Goal: Task Accomplishment & Management: Complete application form

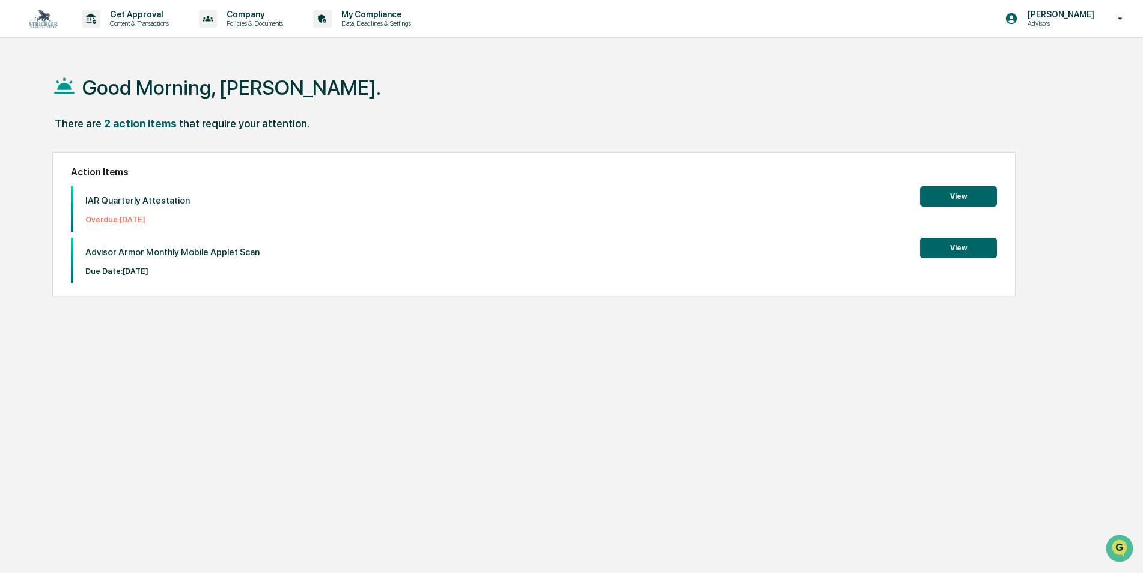
click at [935, 195] on button "View" at bounding box center [958, 196] width 77 height 20
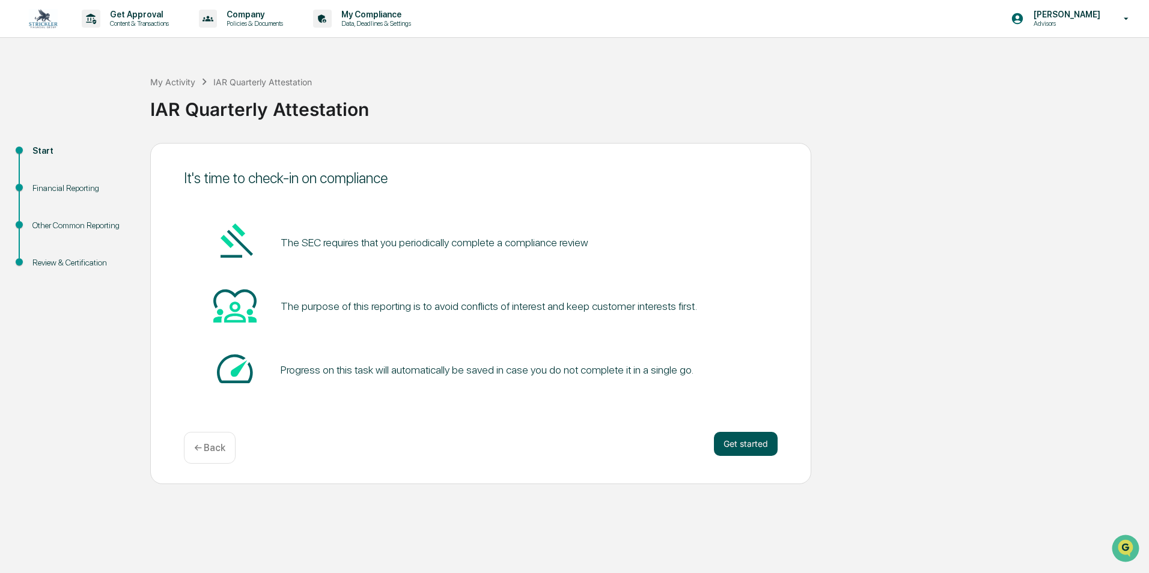
click at [733, 442] on button "Get started" at bounding box center [746, 444] width 64 height 24
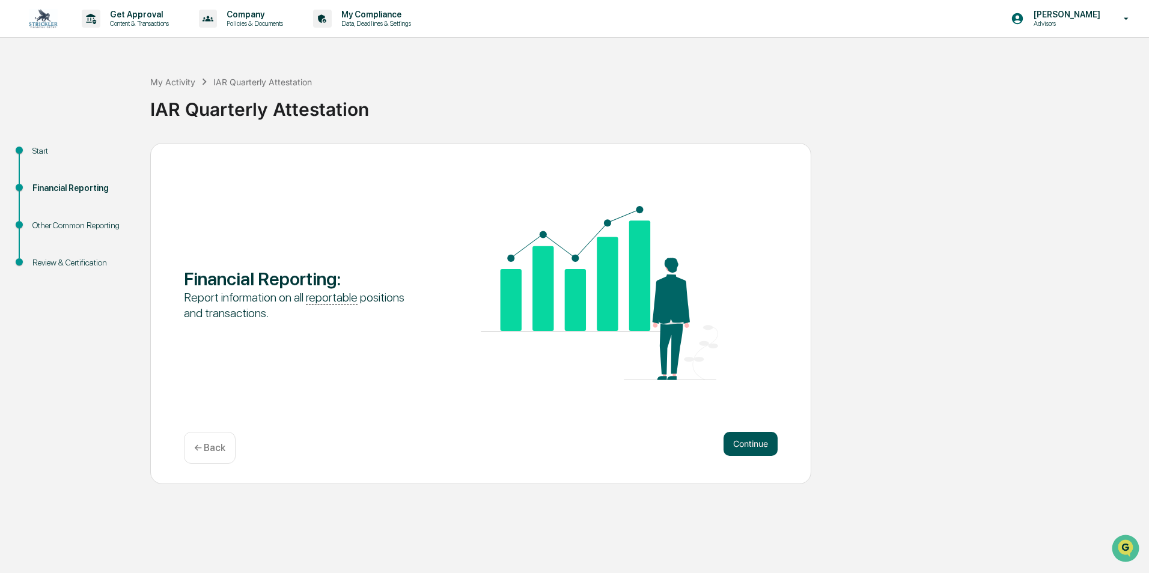
click at [755, 443] on button "Continue" at bounding box center [750, 444] width 54 height 24
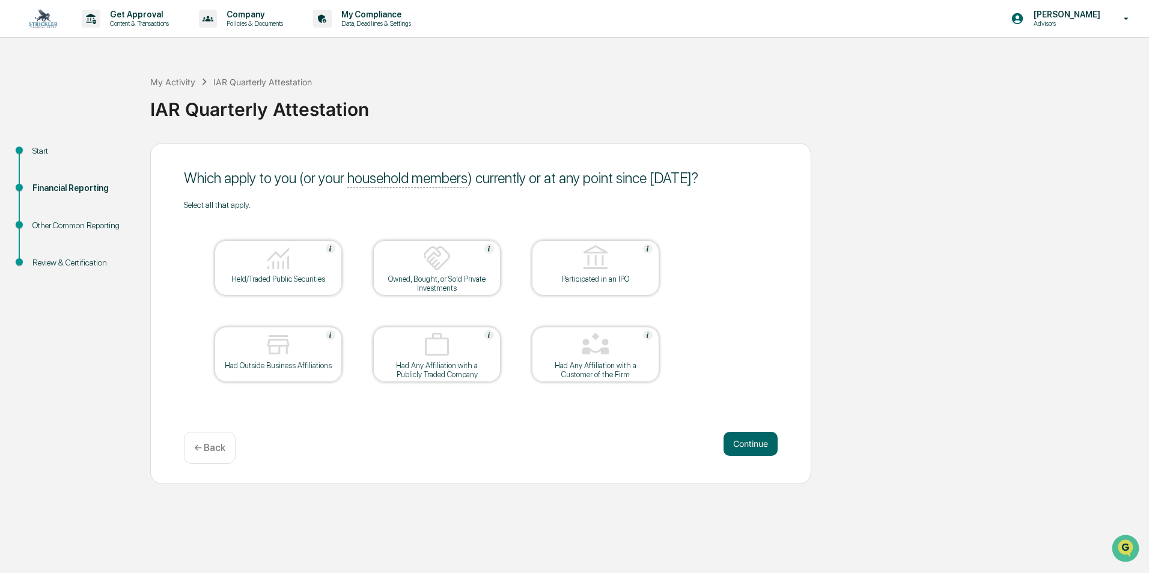
click at [300, 278] on div "Held/Traded Public Securities" at bounding box center [278, 279] width 108 height 9
click at [741, 450] on button "Continue" at bounding box center [750, 444] width 54 height 24
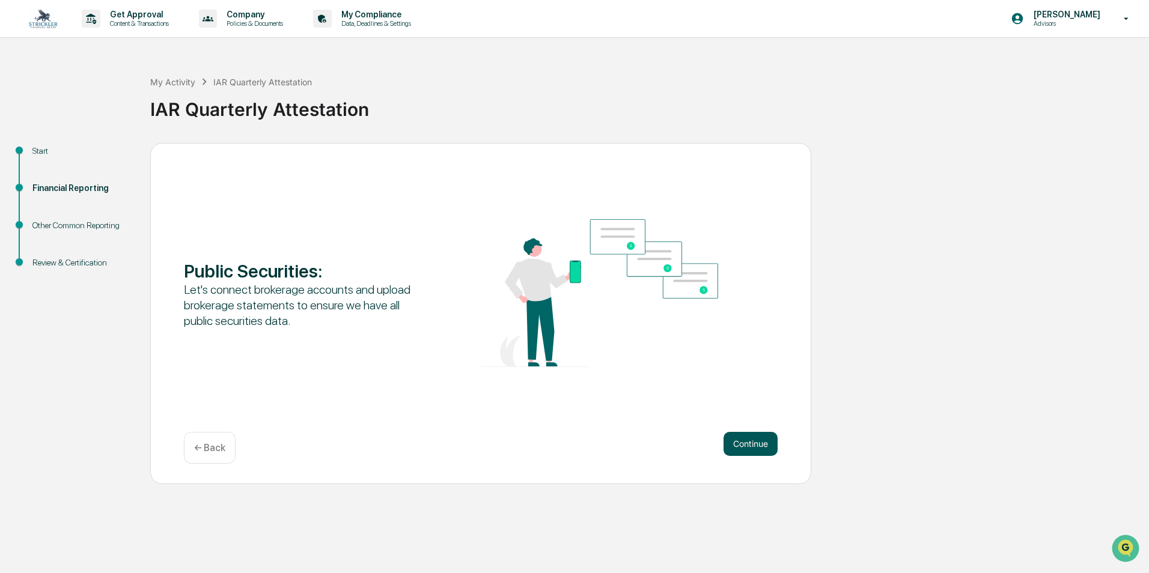
click at [747, 445] on button "Continue" at bounding box center [750, 444] width 54 height 24
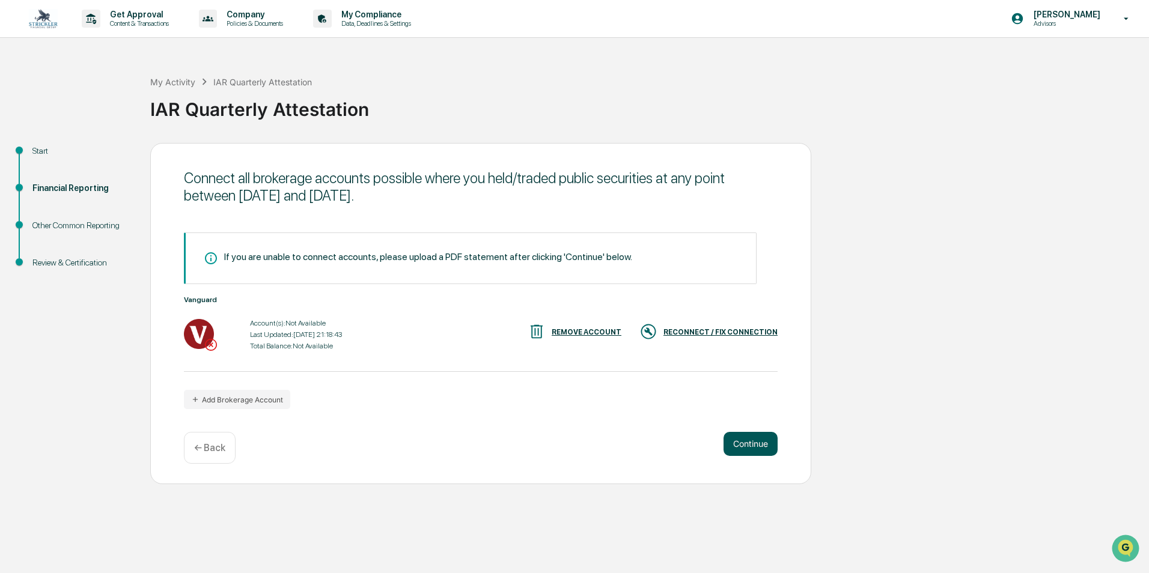
click at [752, 439] on button "Continue" at bounding box center [750, 444] width 54 height 24
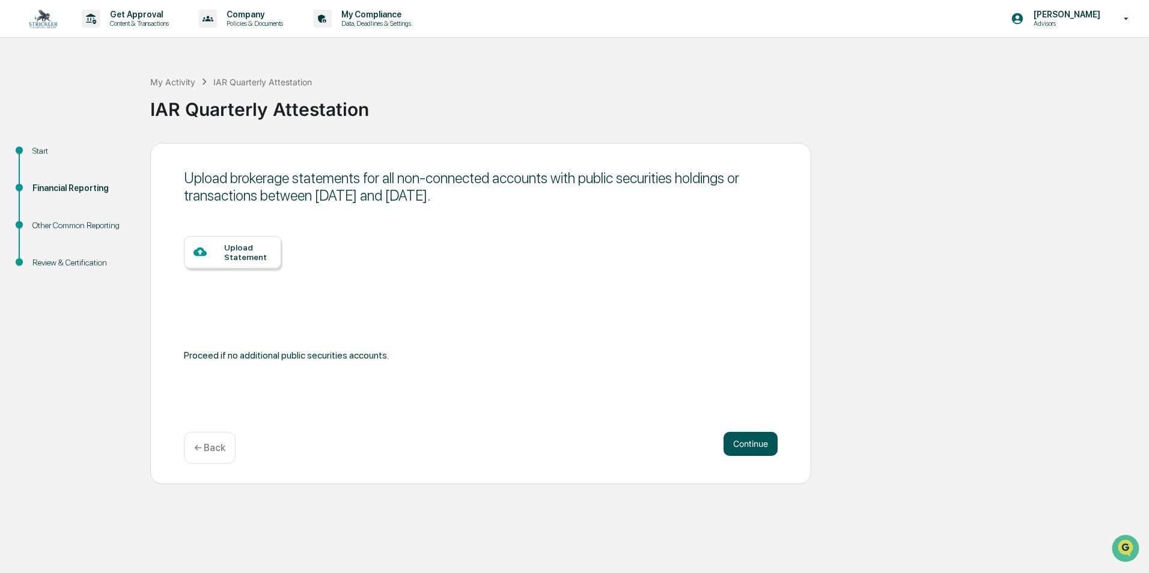
click at [741, 444] on button "Continue" at bounding box center [750, 444] width 54 height 24
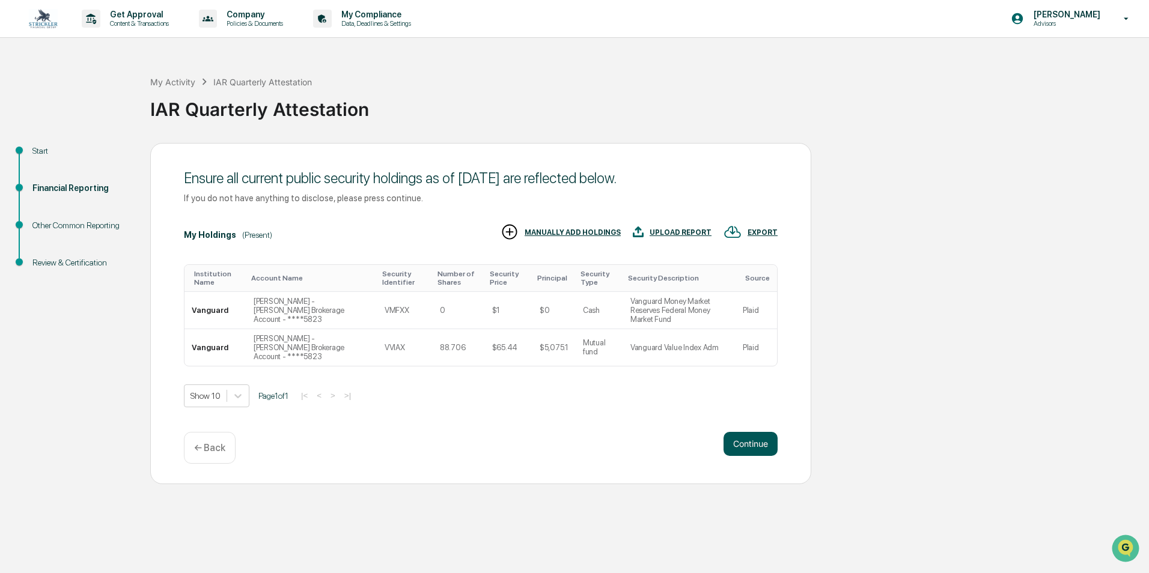
click at [740, 445] on button "Continue" at bounding box center [750, 444] width 54 height 24
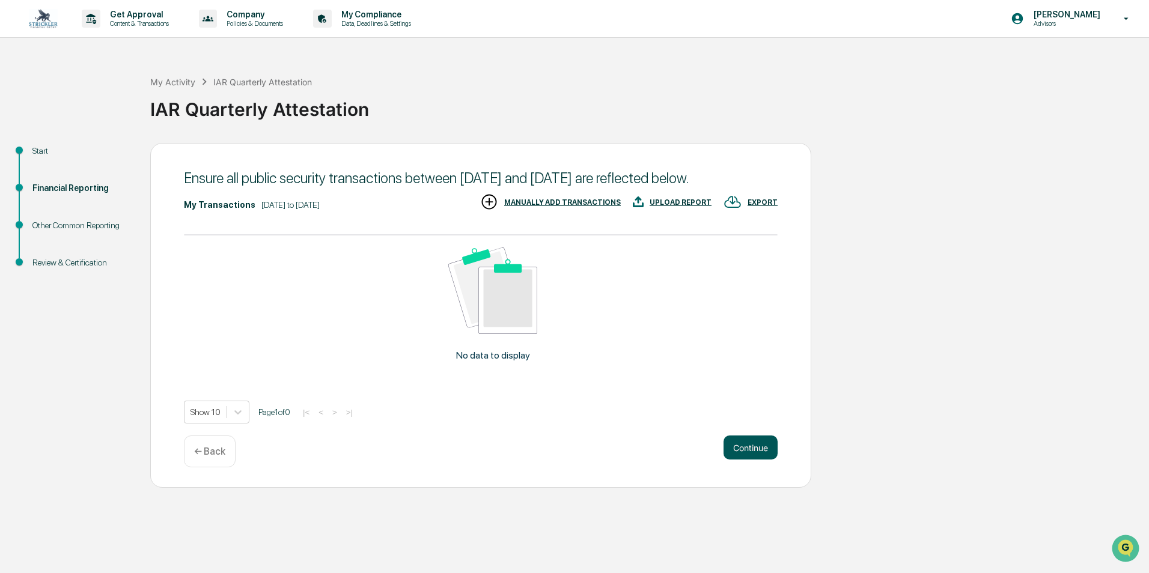
click at [762, 460] on button "Continue" at bounding box center [750, 448] width 54 height 24
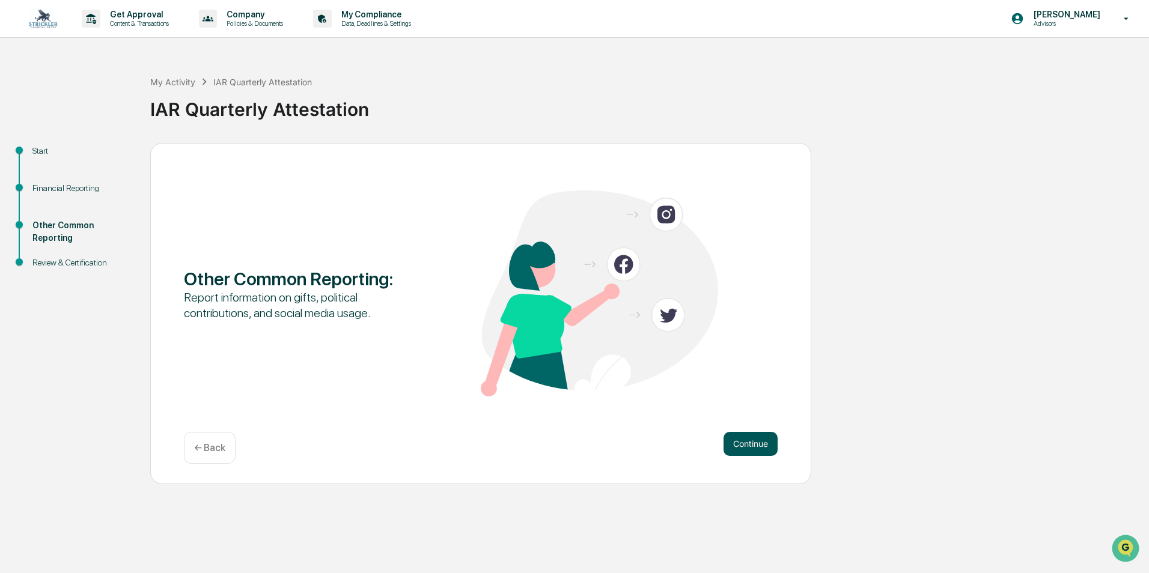
click at [755, 443] on button "Continue" at bounding box center [750, 444] width 54 height 24
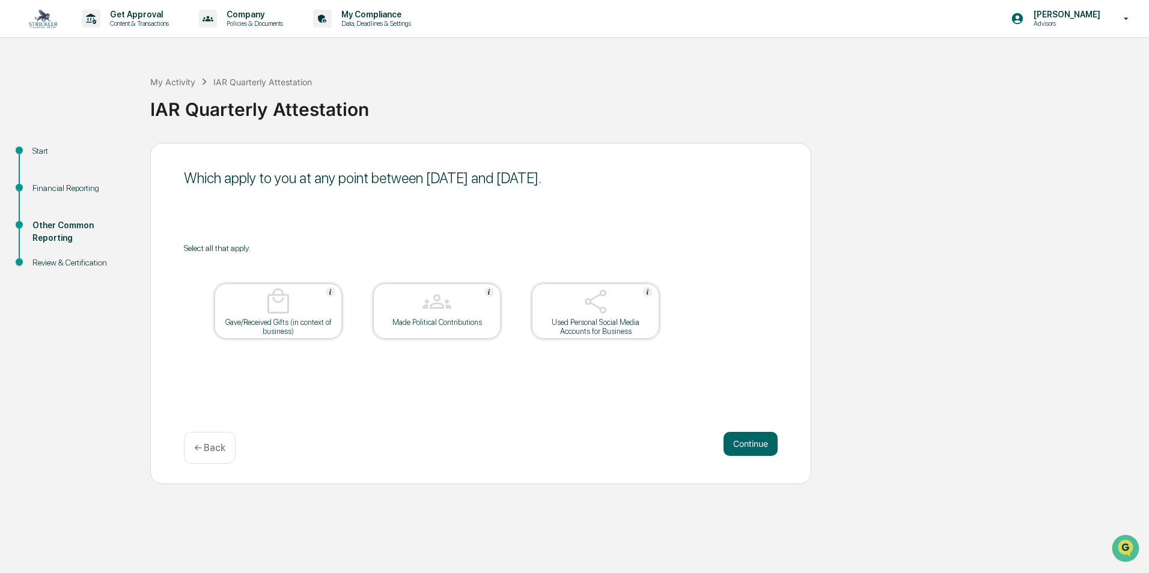
click at [755, 443] on button "Continue" at bounding box center [750, 444] width 54 height 24
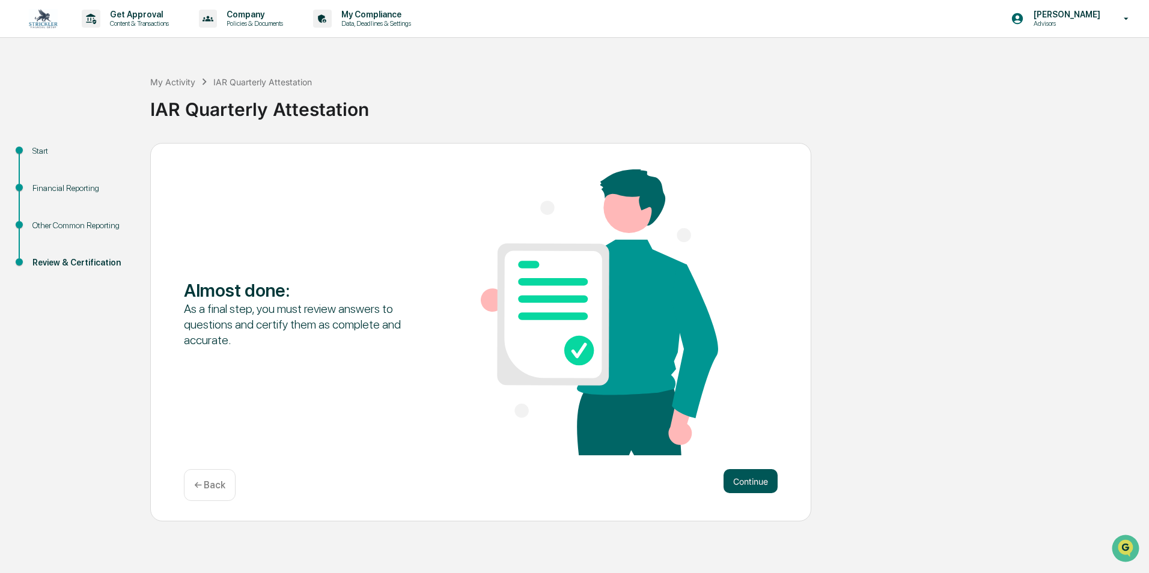
click at [746, 482] on button "Continue" at bounding box center [750, 481] width 54 height 24
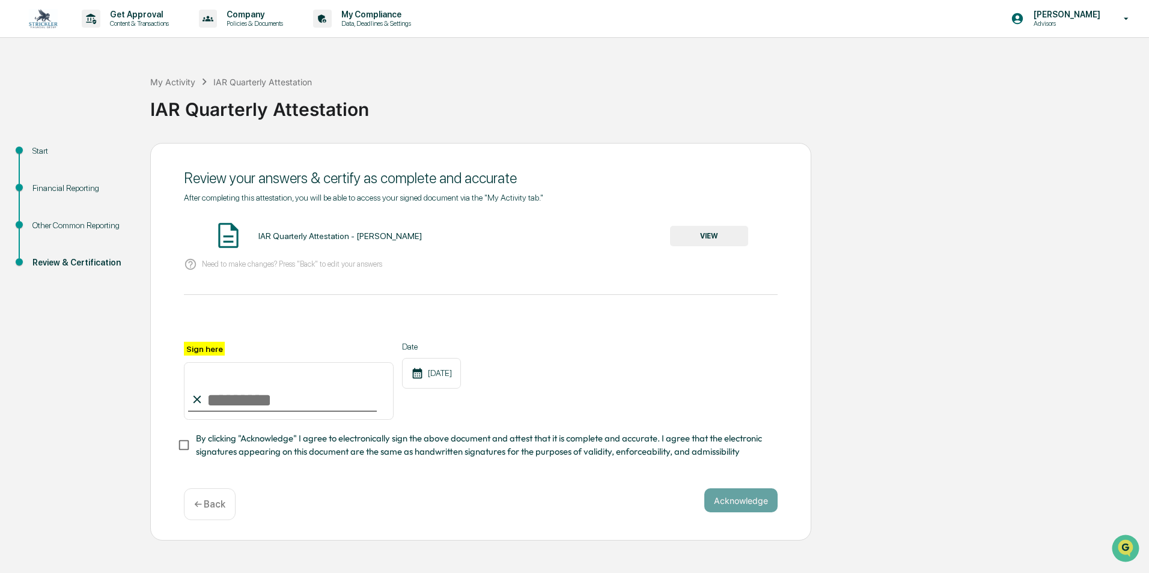
click at [255, 404] on input "Sign here" at bounding box center [289, 391] width 210 height 58
type input "**********"
click at [728, 497] on button "Acknowledge" at bounding box center [740, 500] width 73 height 24
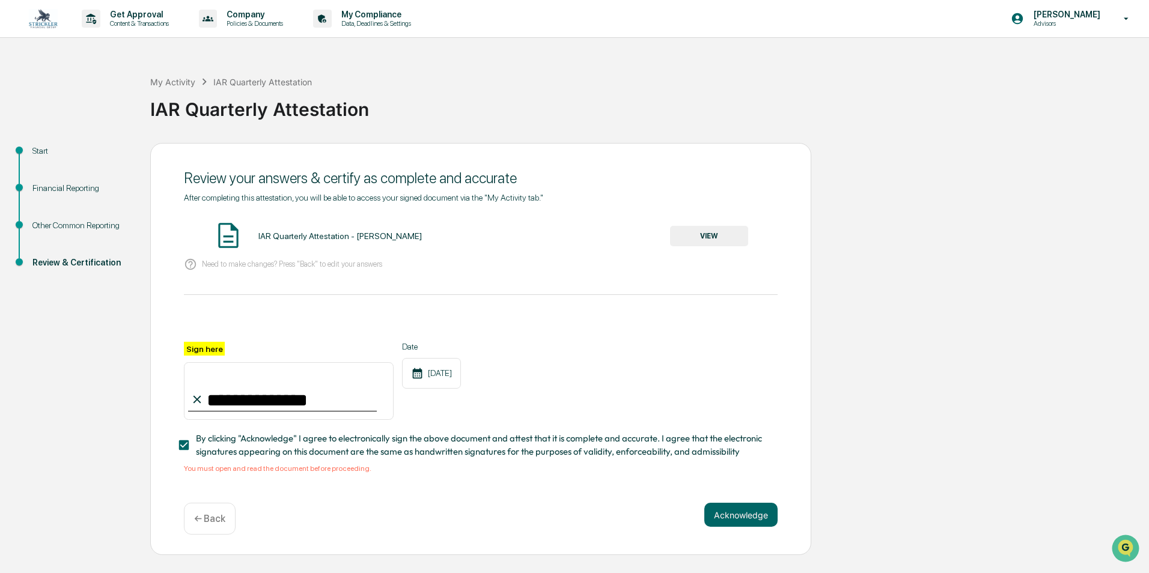
click at [701, 241] on button "VIEW" at bounding box center [709, 236] width 78 height 20
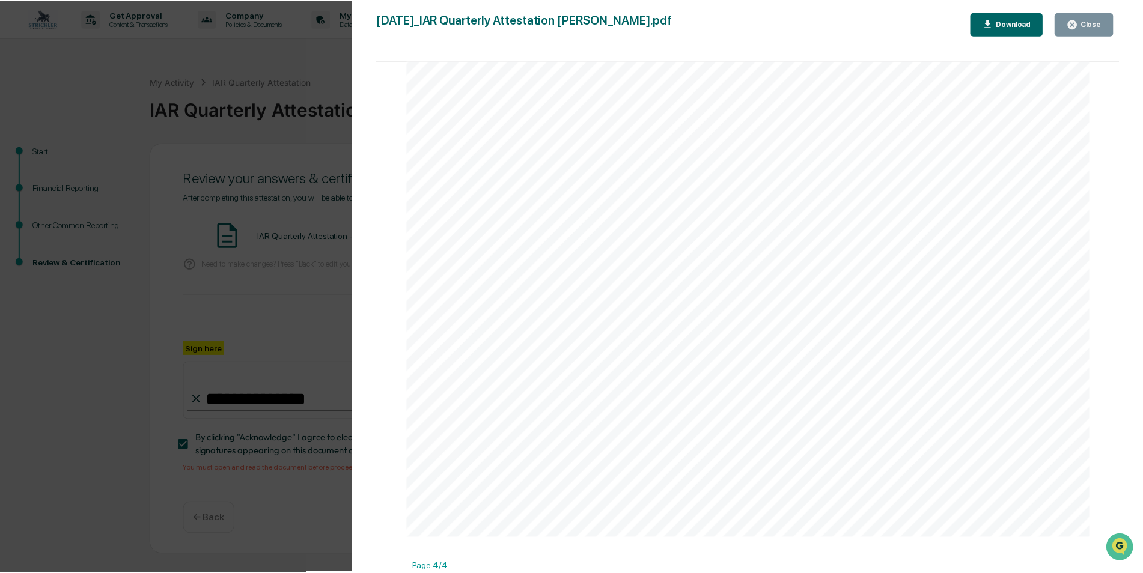
scroll to position [2552, 0]
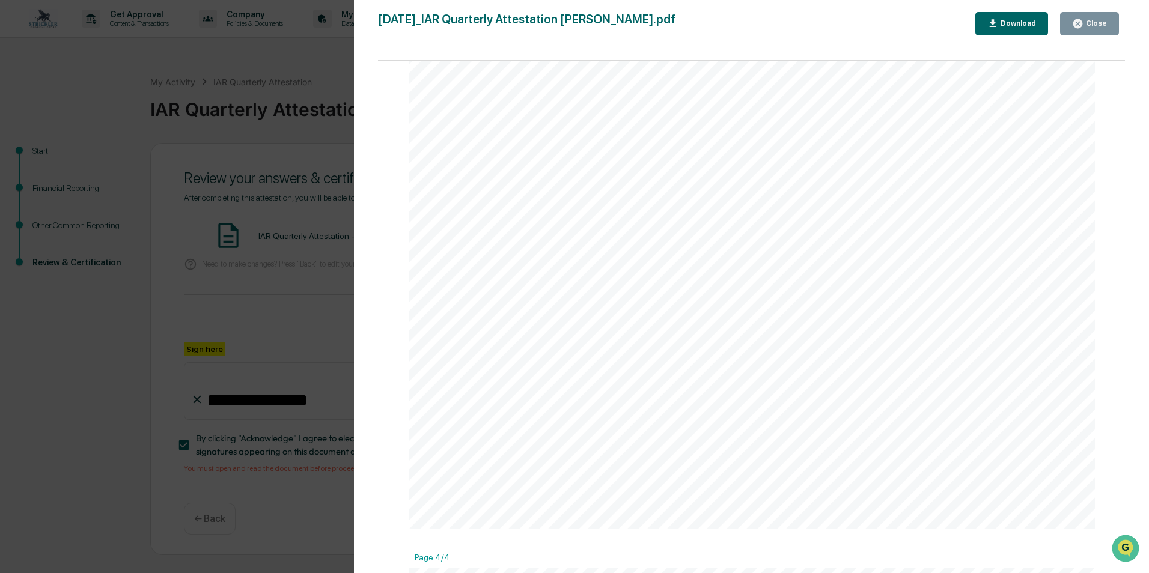
click at [1075, 23] on icon "button" at bounding box center [1077, 23] width 9 height 9
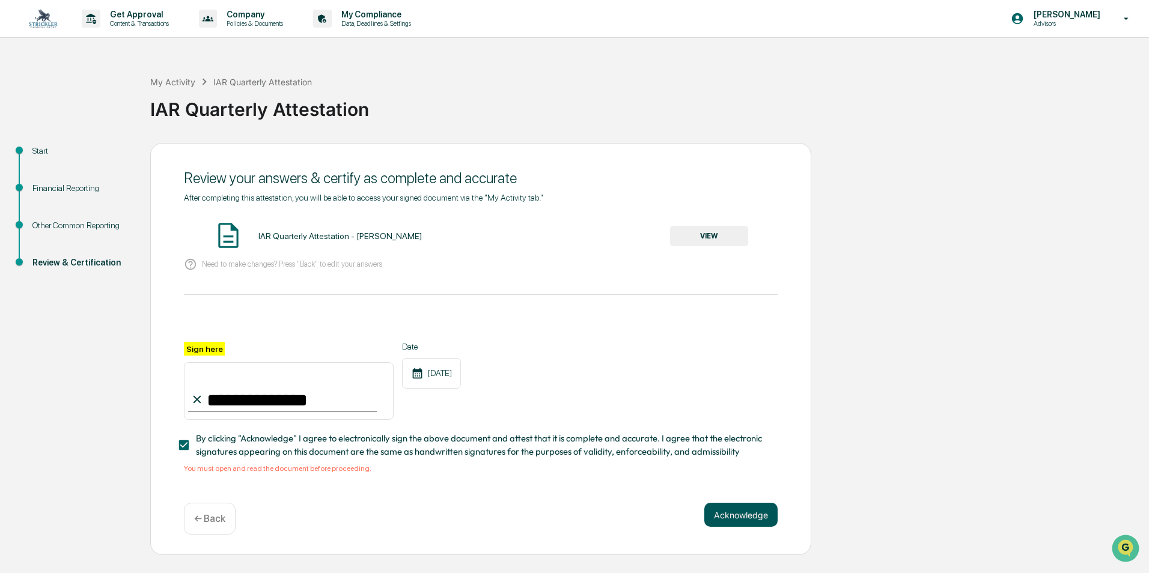
click at [753, 519] on button "Acknowledge" at bounding box center [740, 515] width 73 height 24
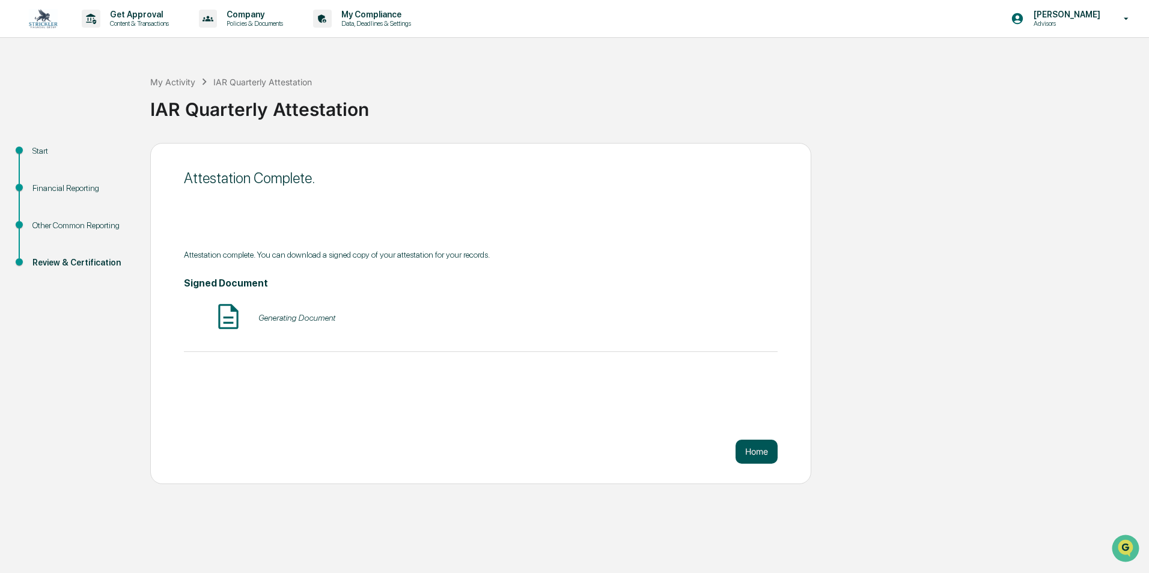
click at [763, 455] on button "Home" at bounding box center [756, 452] width 42 height 24
